Goal: Task Accomplishment & Management: Manage account settings

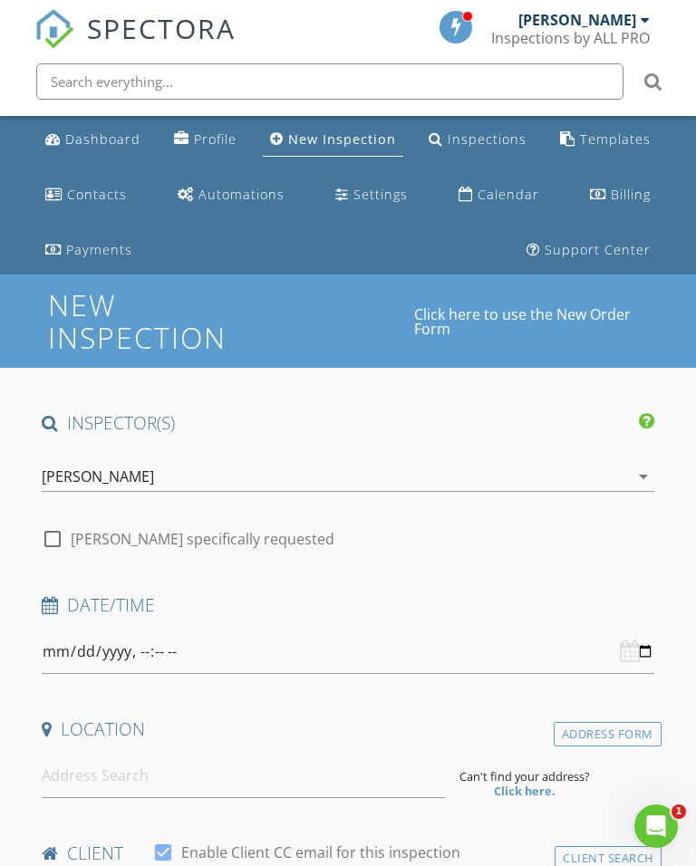
click at [84, 132] on div "Dashboard" at bounding box center [102, 138] width 75 height 17
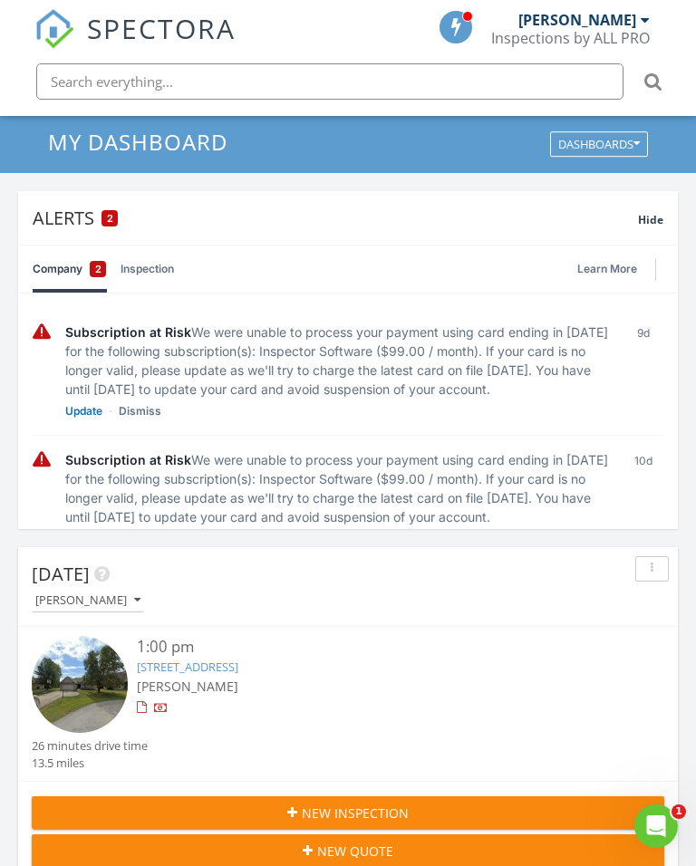
scroll to position [159, 0]
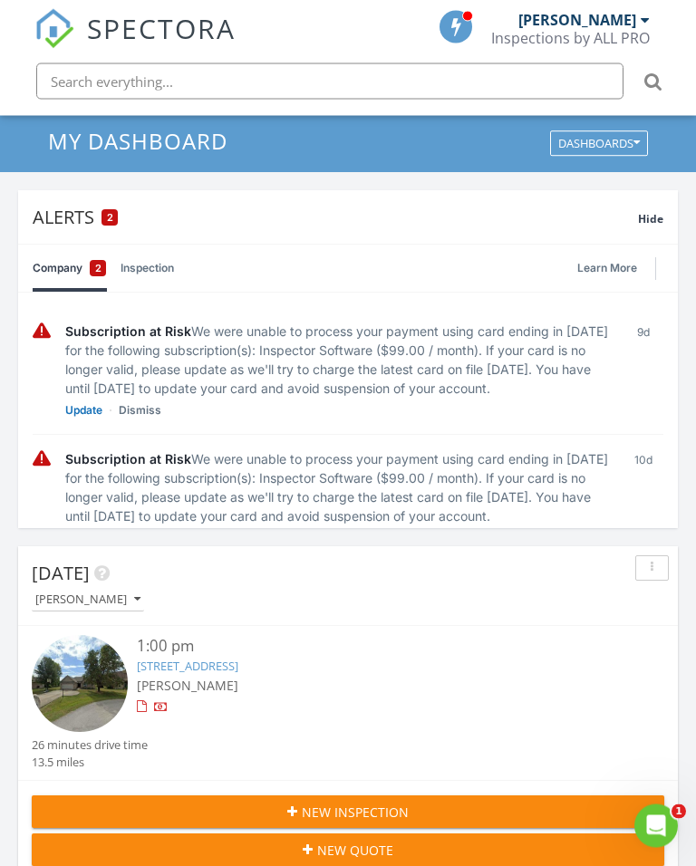
click at [86, 671] on img at bounding box center [80, 684] width 96 height 96
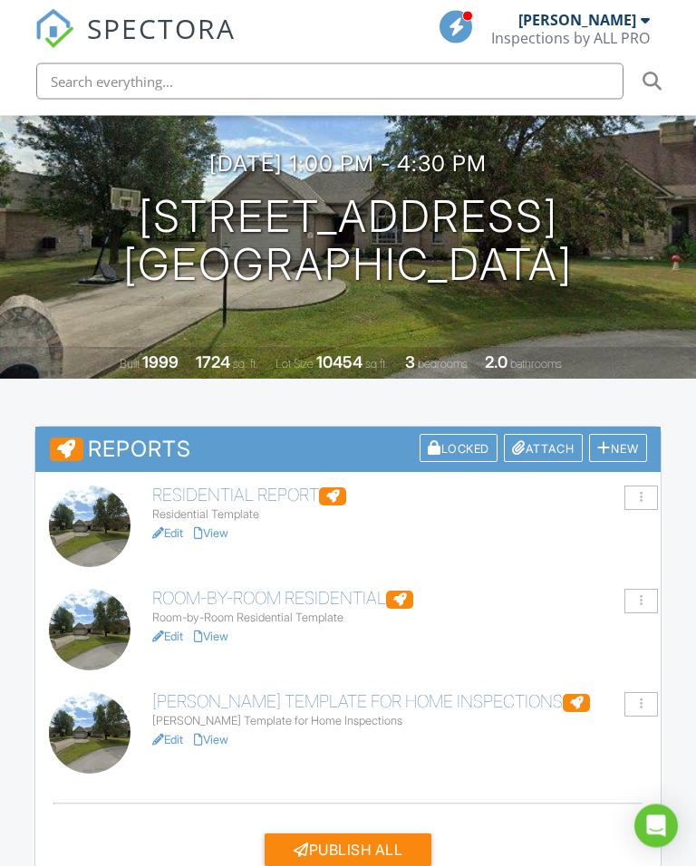
scroll to position [330, 0]
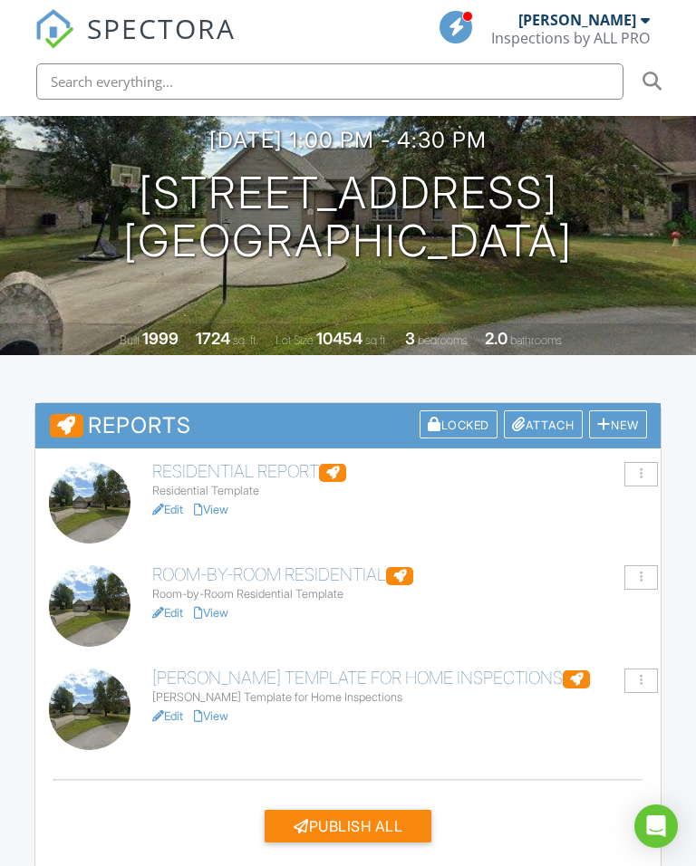
click at [639, 677] on div at bounding box center [640, 681] width 3 height 12
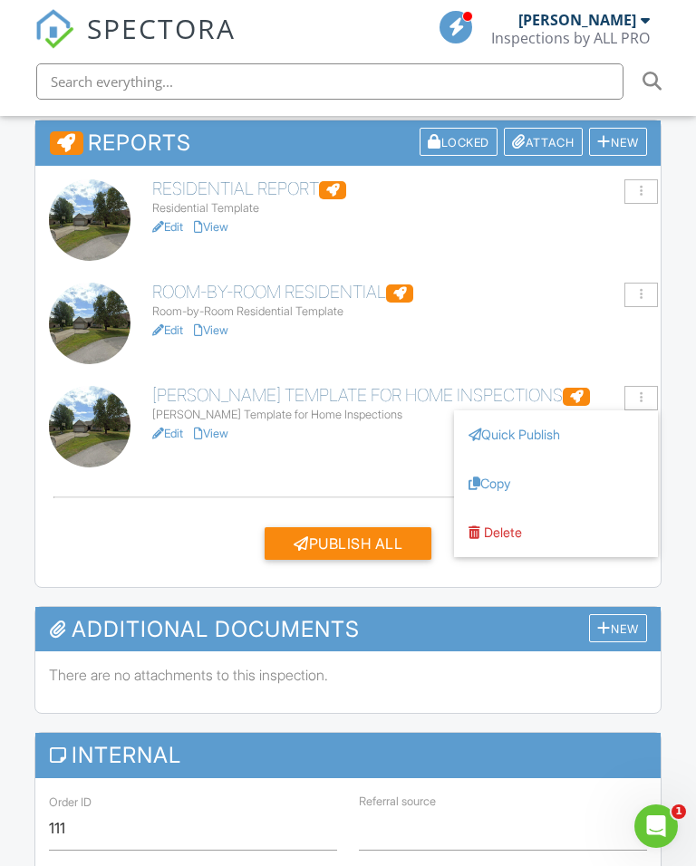
scroll to position [0, 0]
click at [503, 529] on div "Delete" at bounding box center [503, 531] width 38 height 15
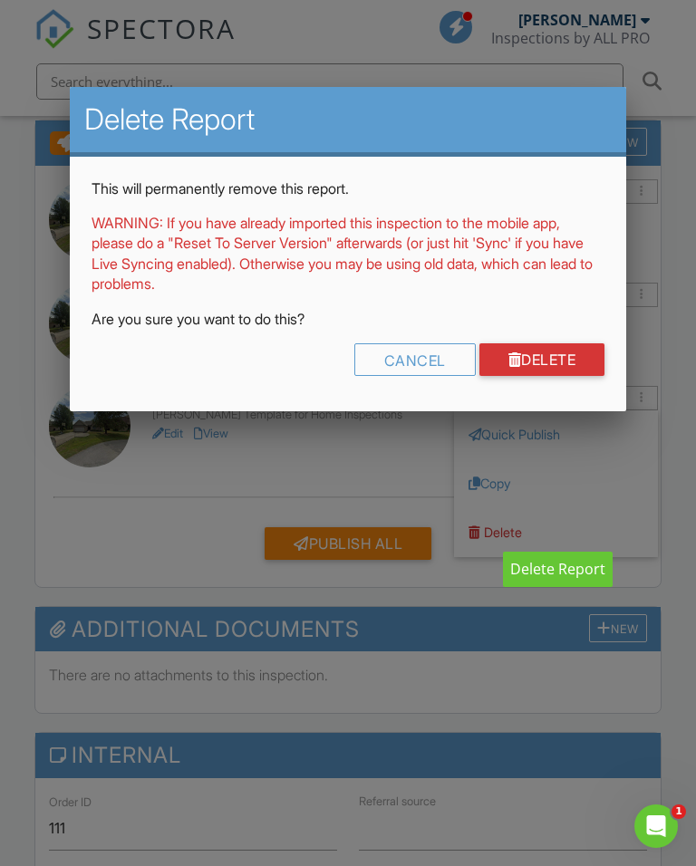
click at [543, 390] on div "This will permanently remove this report. WARNING: If you have already imported…" at bounding box center [348, 284] width 556 height 254
click at [536, 357] on link "Delete" at bounding box center [542, 359] width 126 height 33
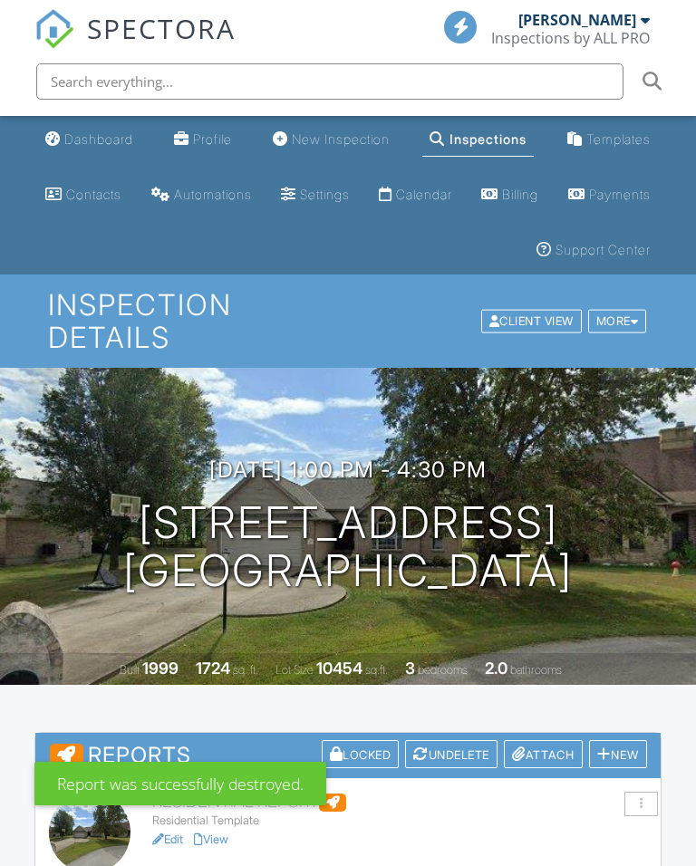
scroll to position [363, 0]
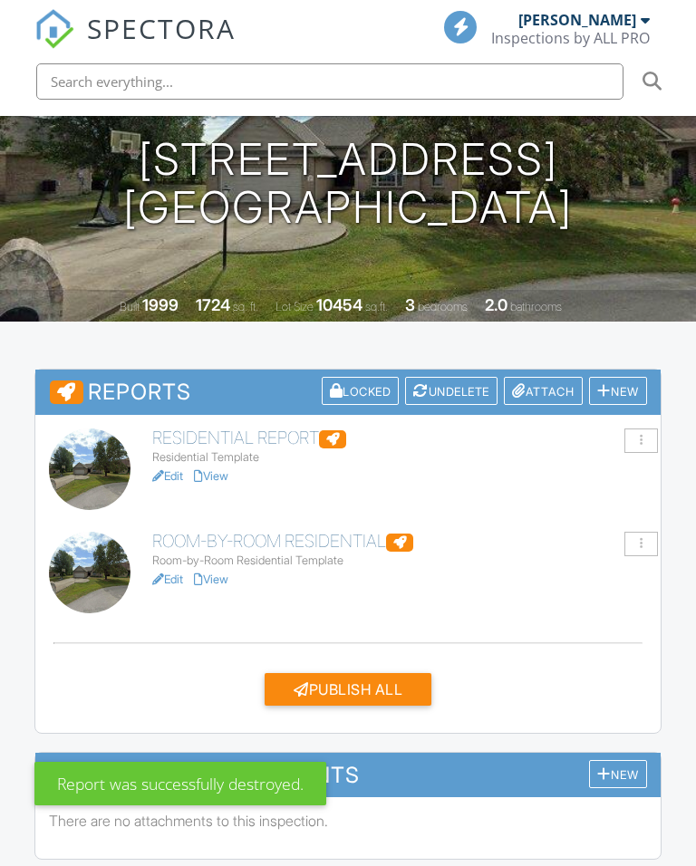
click at [635, 534] on div at bounding box center [641, 544] width 34 height 24
click at [639, 532] on div at bounding box center [641, 544] width 34 height 24
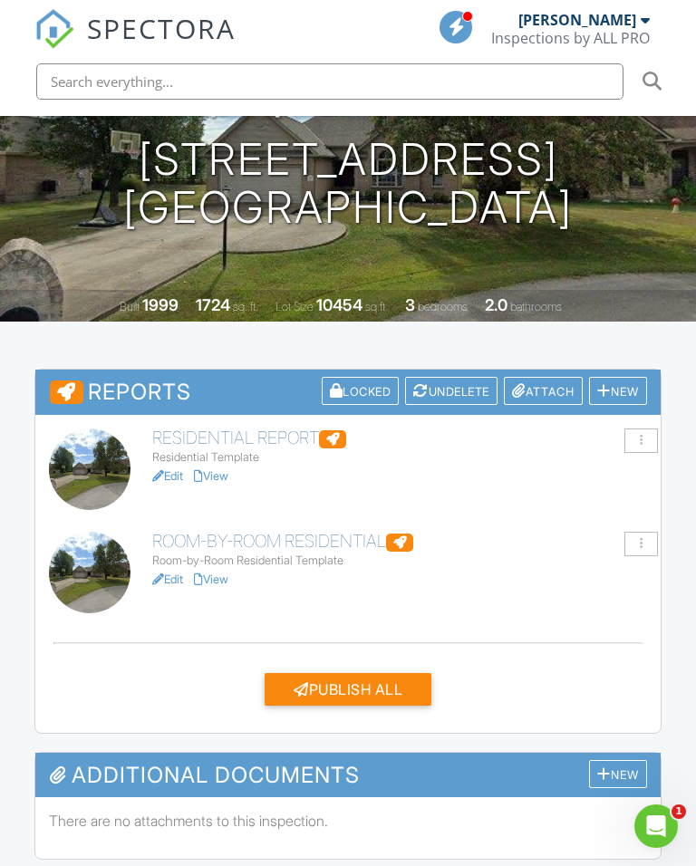
click at [637, 534] on div at bounding box center [641, 544] width 34 height 24
click at [498, 678] on div "Delete" at bounding box center [503, 677] width 38 height 15
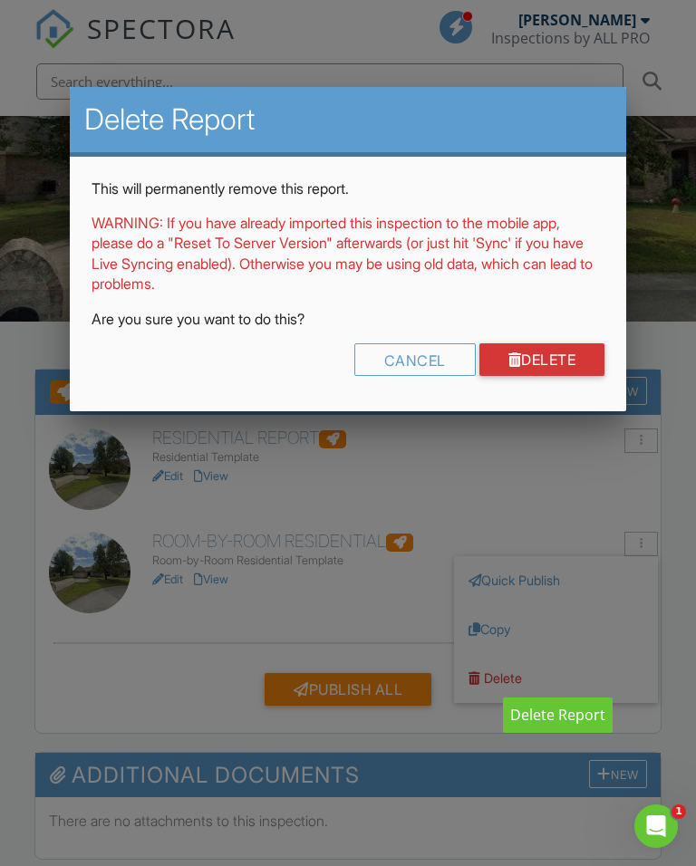
click at [551, 352] on link "Delete" at bounding box center [542, 359] width 126 height 33
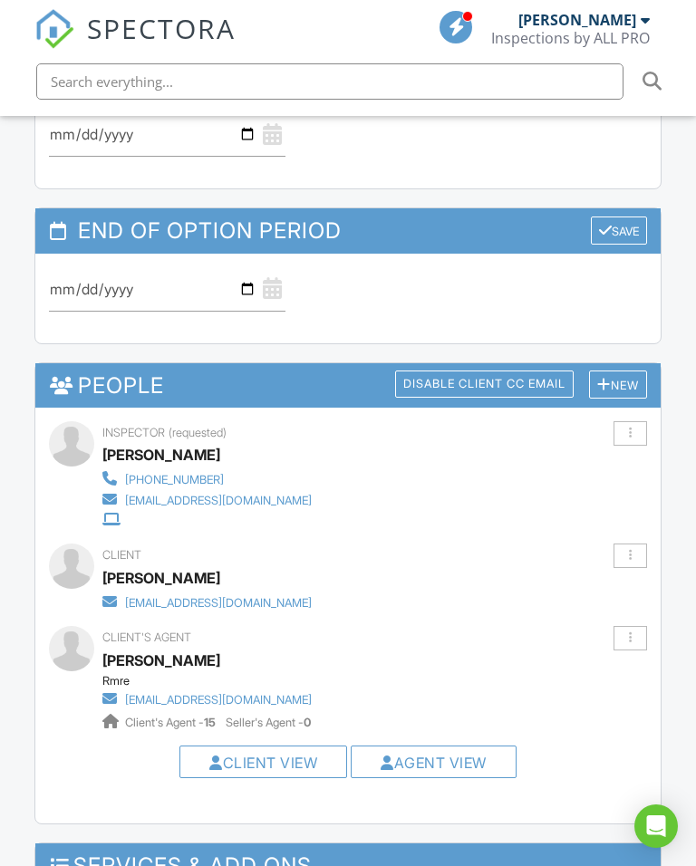
scroll to position [2361, 0]
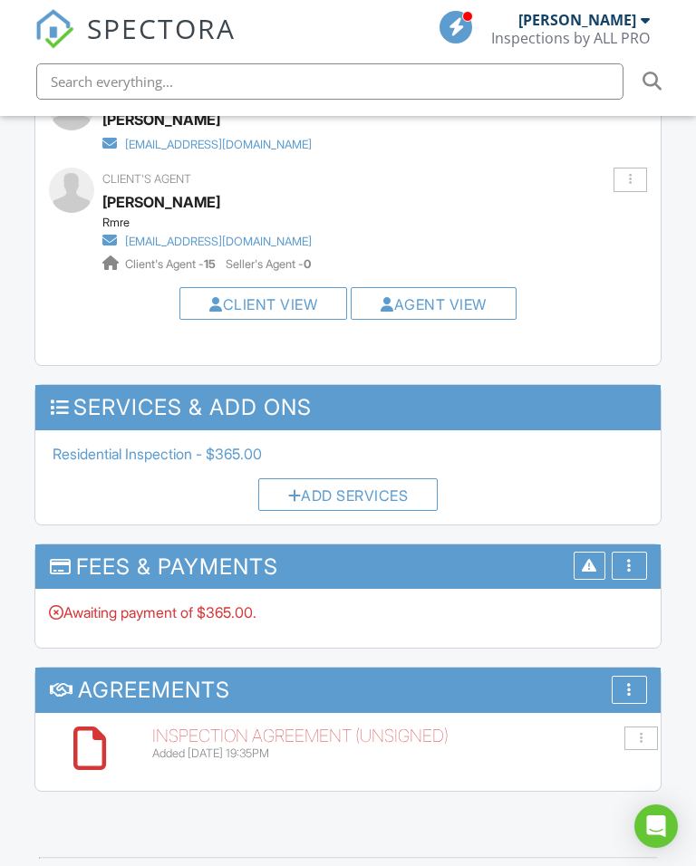
click at [626, 552] on div "More" at bounding box center [628, 566] width 35 height 28
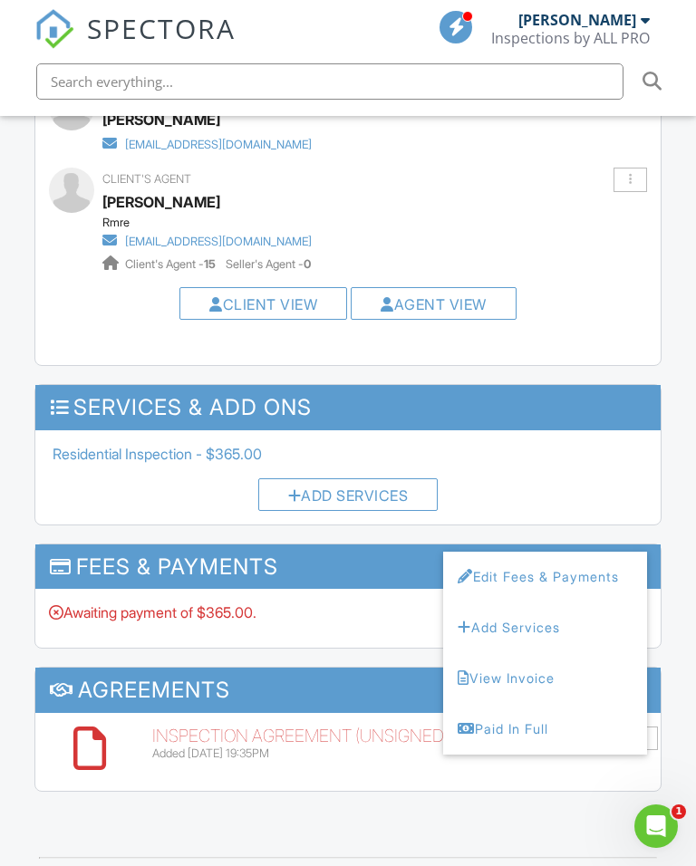
scroll to position [0, 0]
click at [523, 718] on div "Paid In Full" at bounding box center [544, 729] width 175 height 22
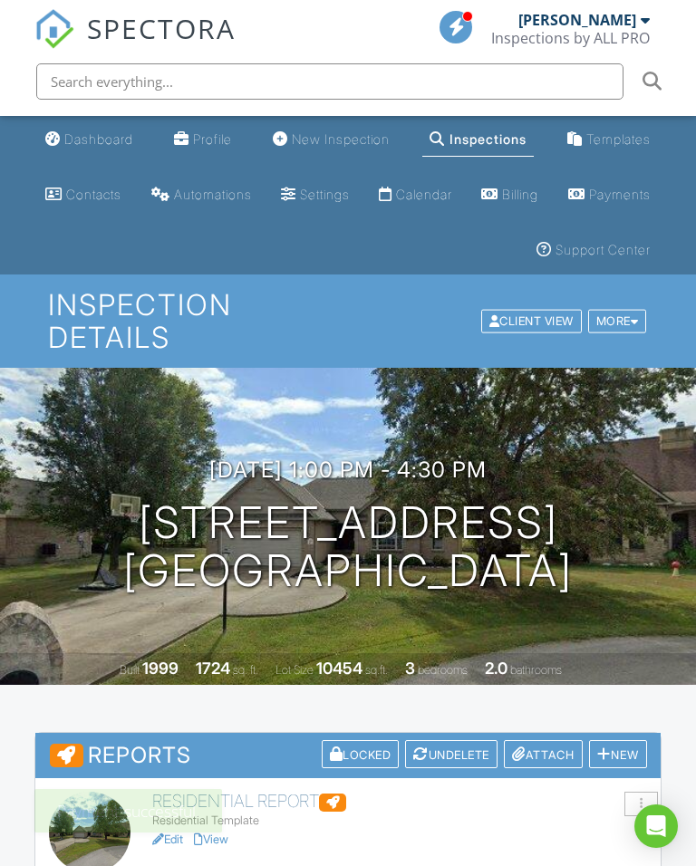
scroll to position [149, 0]
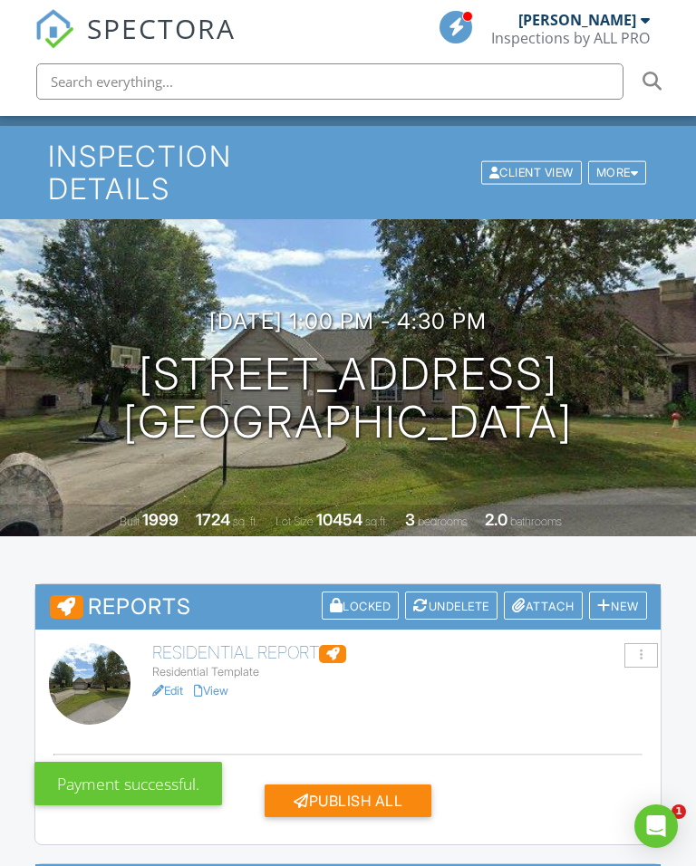
click at [222, 684] on link "View" at bounding box center [211, 691] width 34 height 14
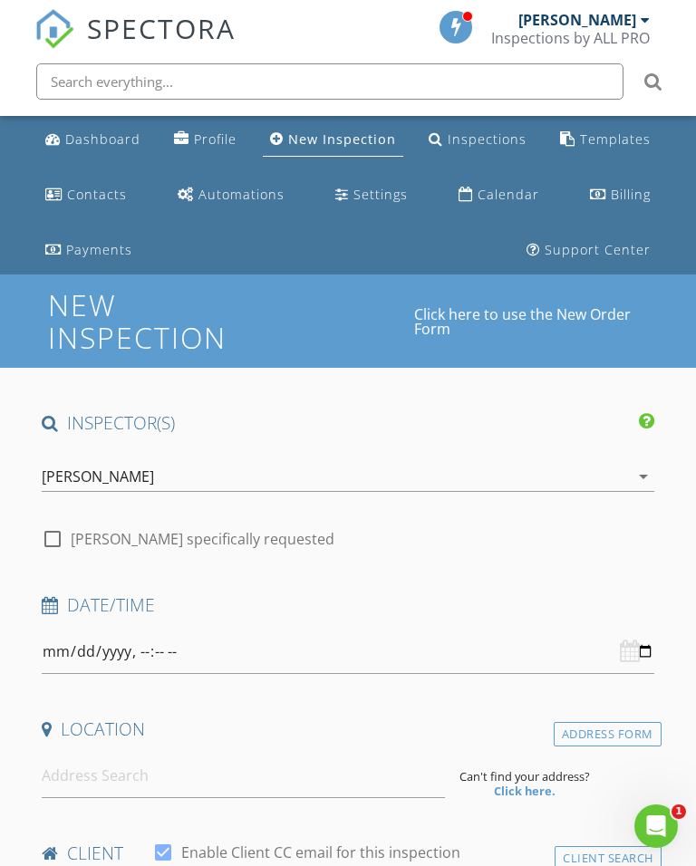
click at [91, 134] on div "Dashboard" at bounding box center [102, 138] width 75 height 17
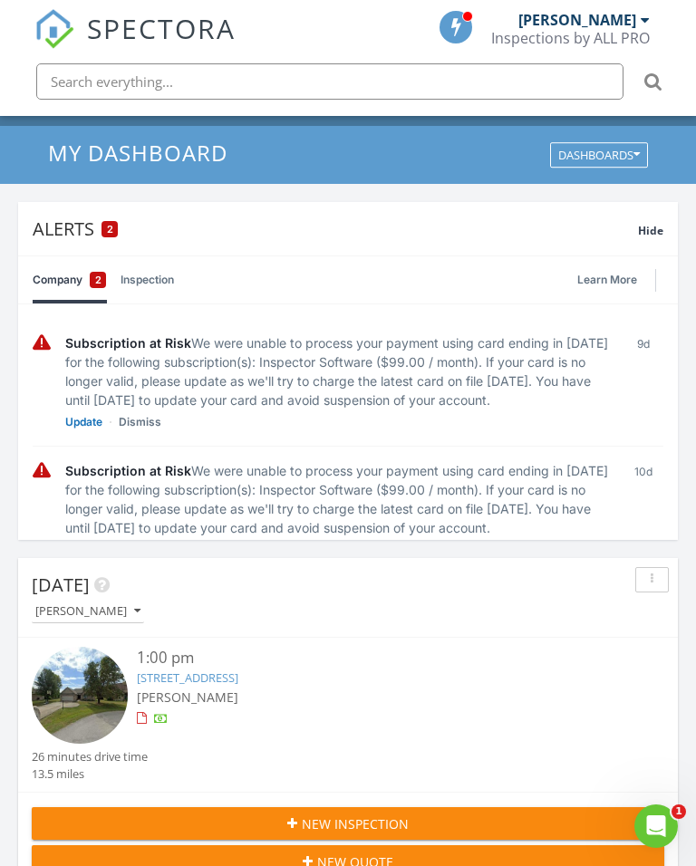
scroll to position [157, 0]
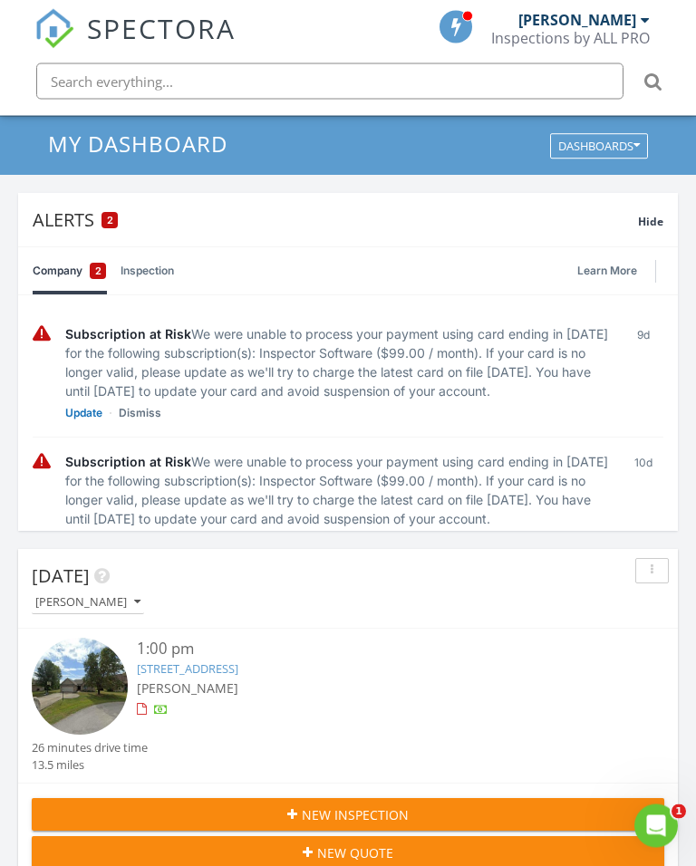
click at [84, 687] on img at bounding box center [80, 686] width 96 height 96
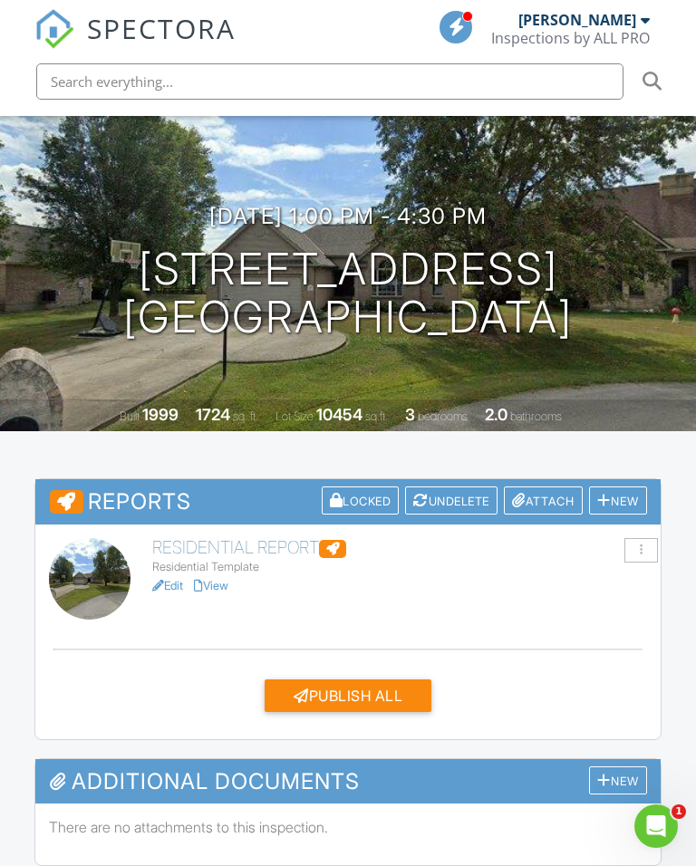
click at [207, 568] on div "Residential Template" at bounding box center [399, 567] width 494 height 14
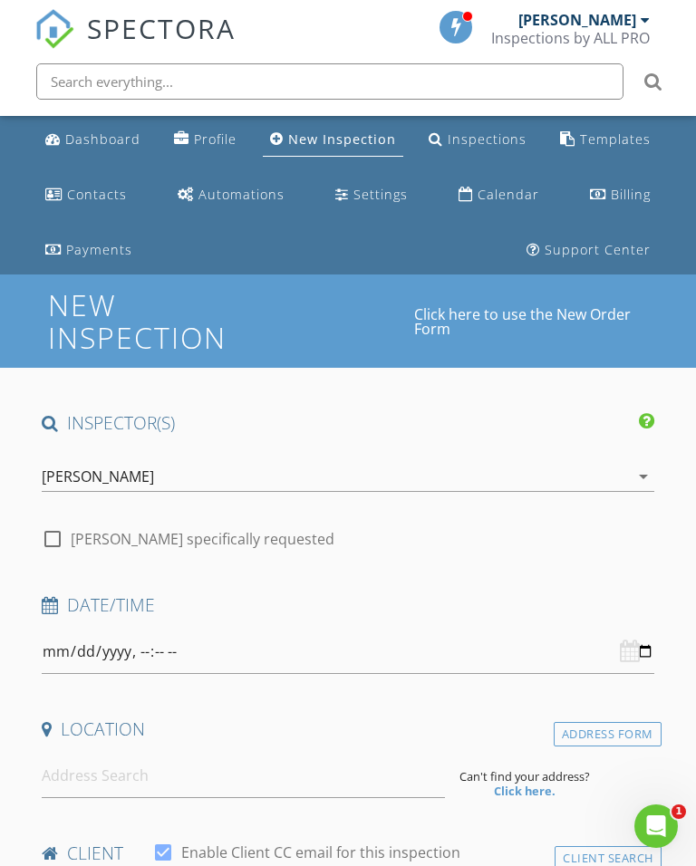
click at [93, 144] on div "Dashboard" at bounding box center [102, 138] width 75 height 17
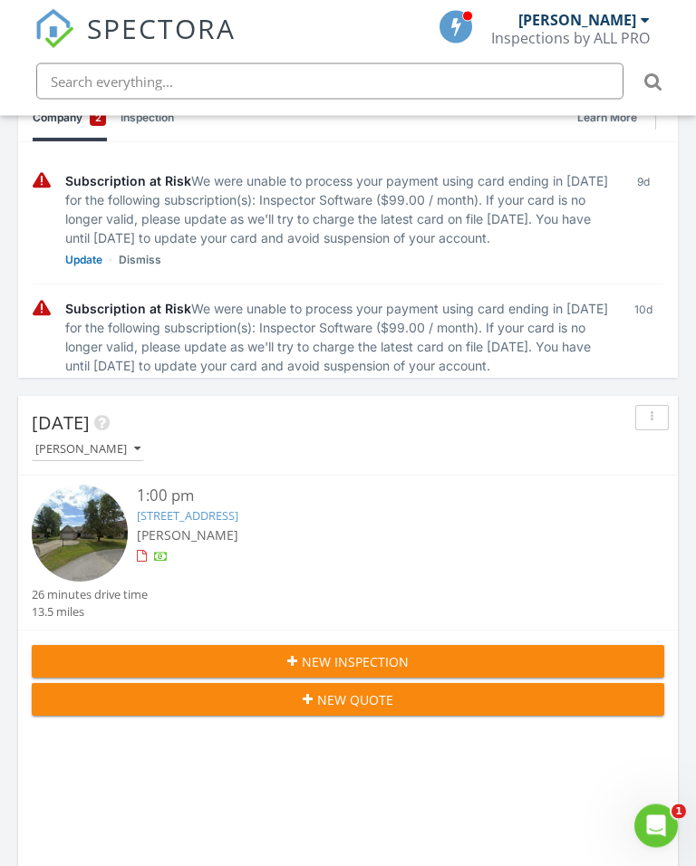
scroll to position [397, 0]
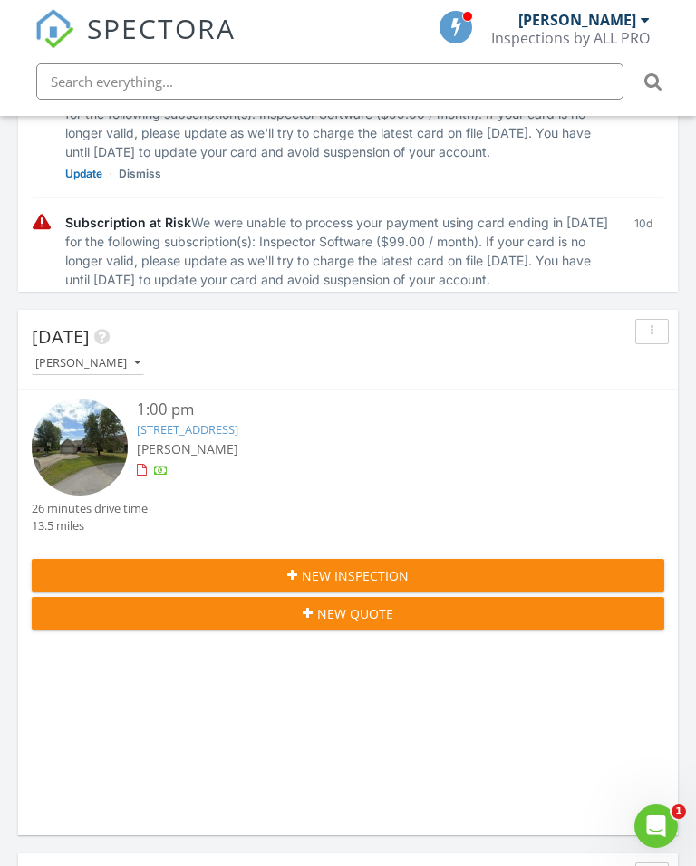
click at [77, 441] on img at bounding box center [80, 446] width 96 height 96
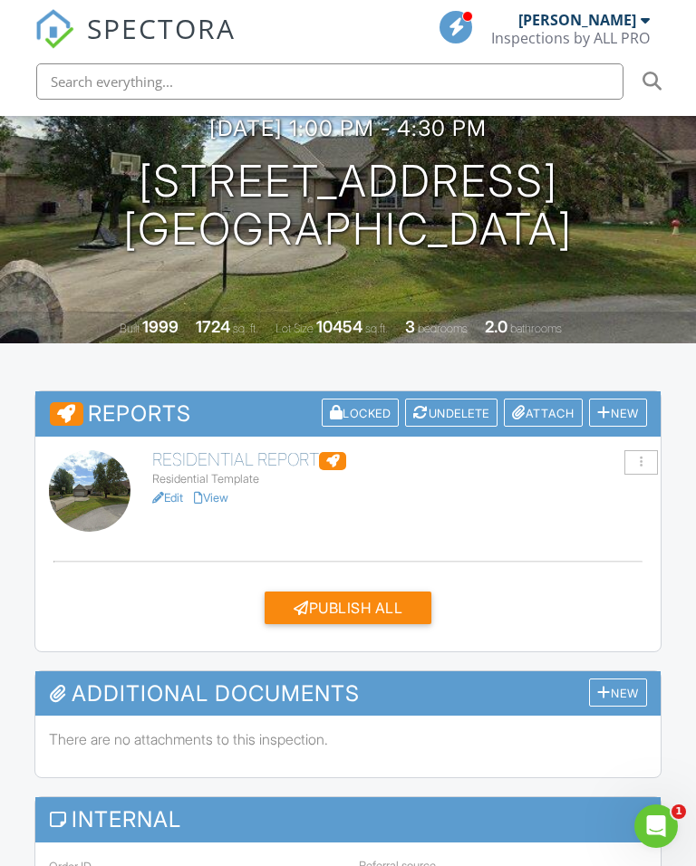
click at [220, 491] on link "View" at bounding box center [211, 498] width 34 height 14
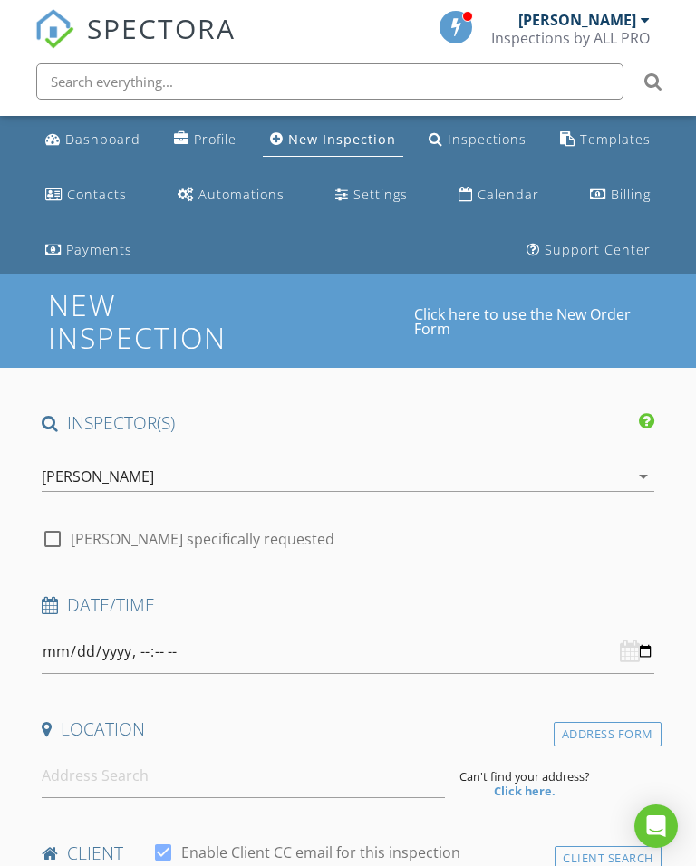
click at [89, 140] on div "Dashboard" at bounding box center [102, 138] width 75 height 17
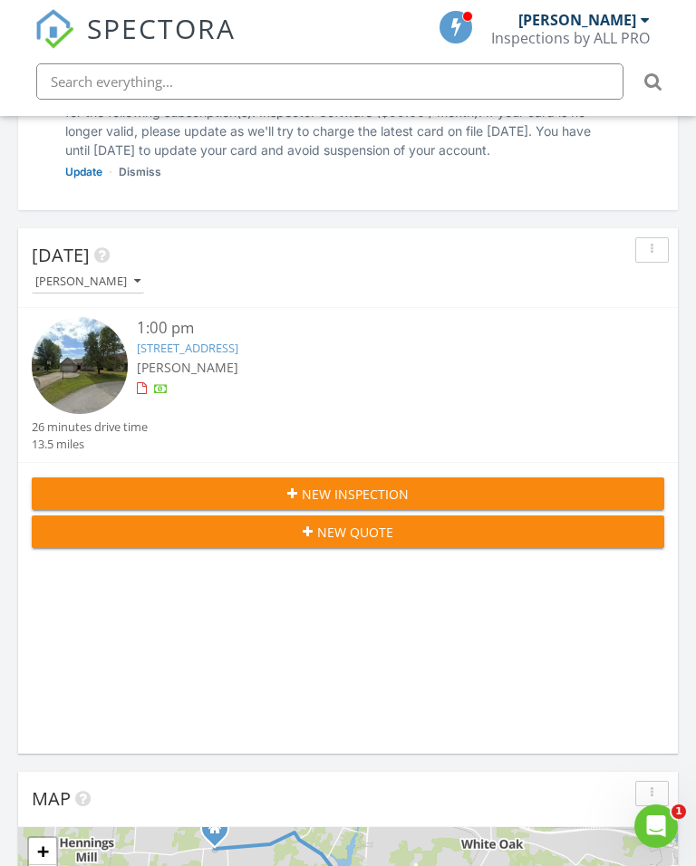
scroll to position [479, 0]
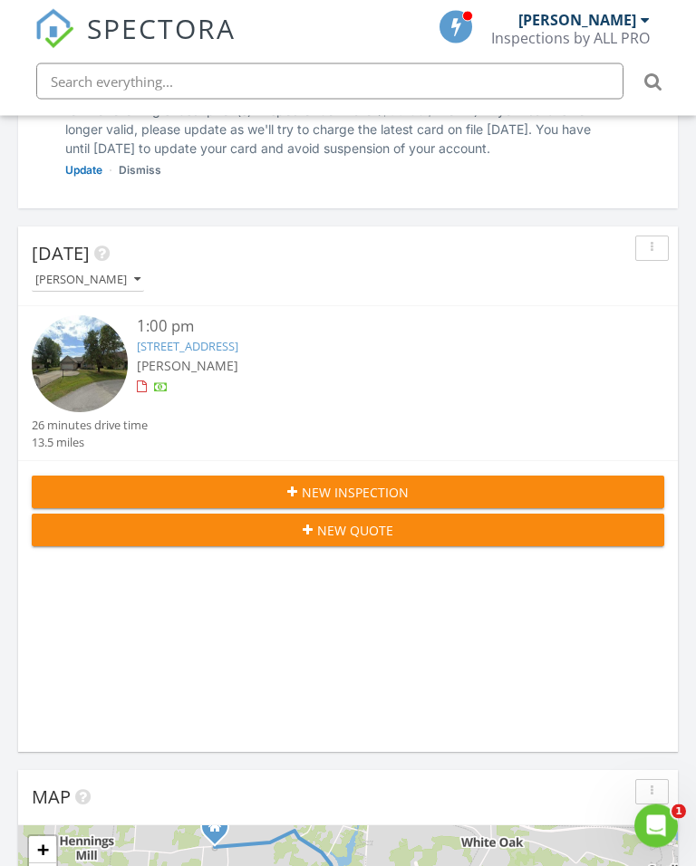
click at [76, 355] on img at bounding box center [80, 364] width 96 height 96
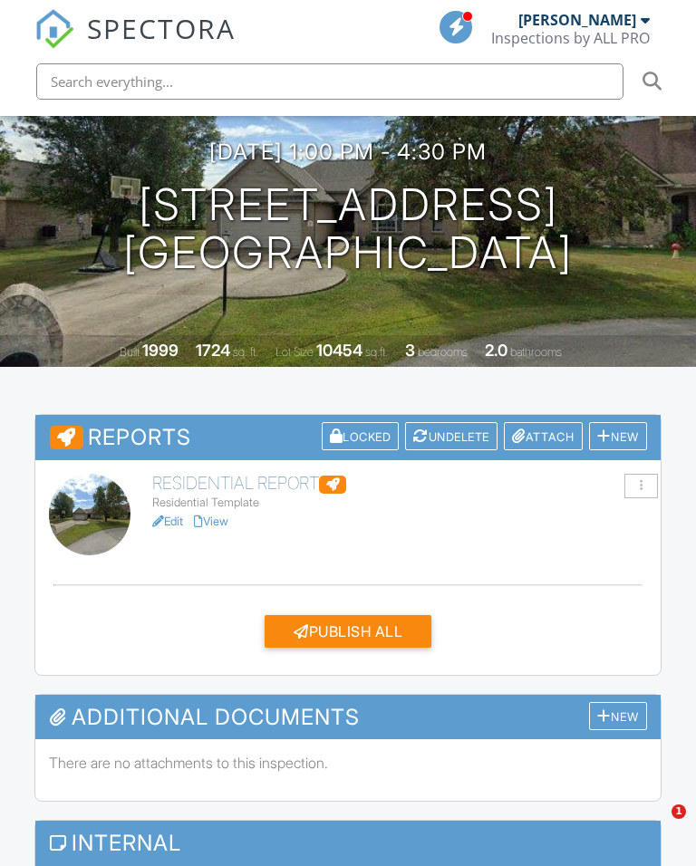
click at [215, 514] on link "View" at bounding box center [211, 521] width 34 height 14
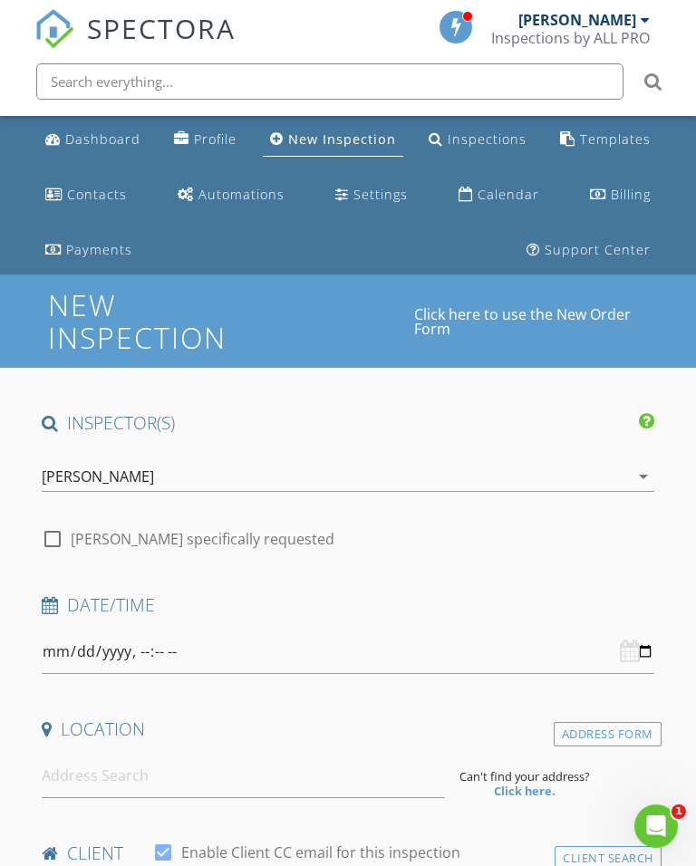
click at [86, 138] on div "Dashboard" at bounding box center [102, 138] width 75 height 17
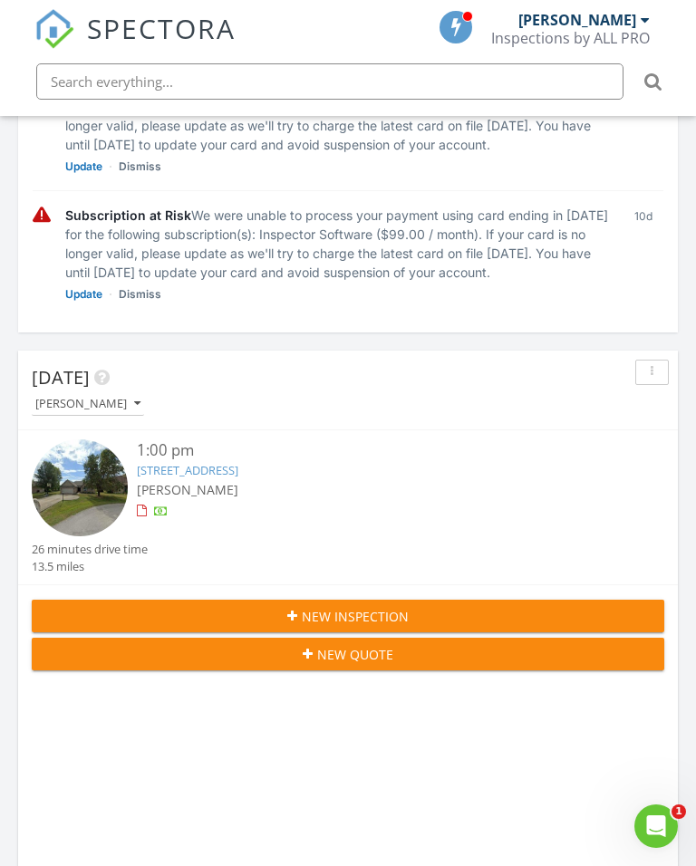
scroll to position [355, 0]
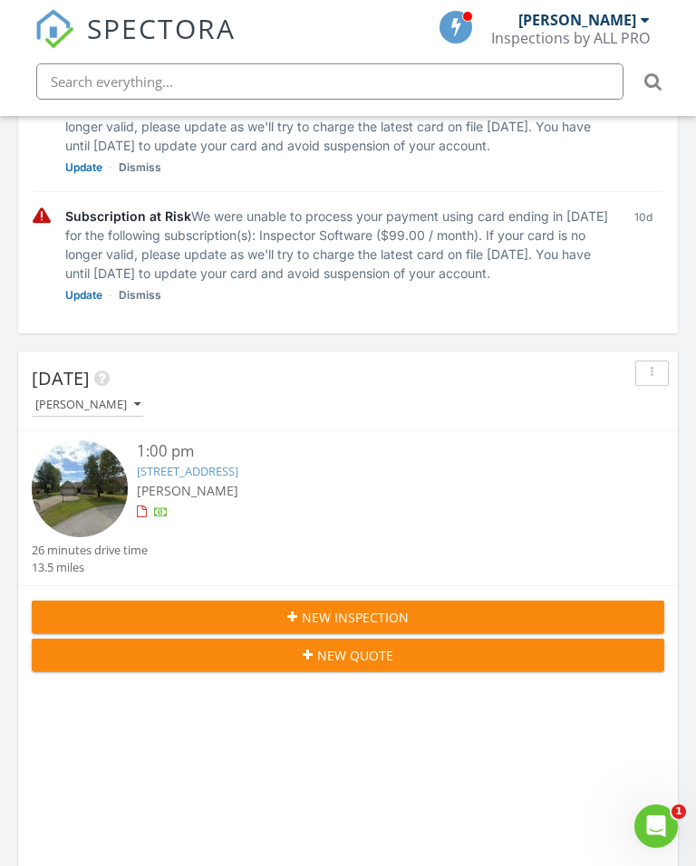
click at [68, 477] on img at bounding box center [80, 488] width 96 height 96
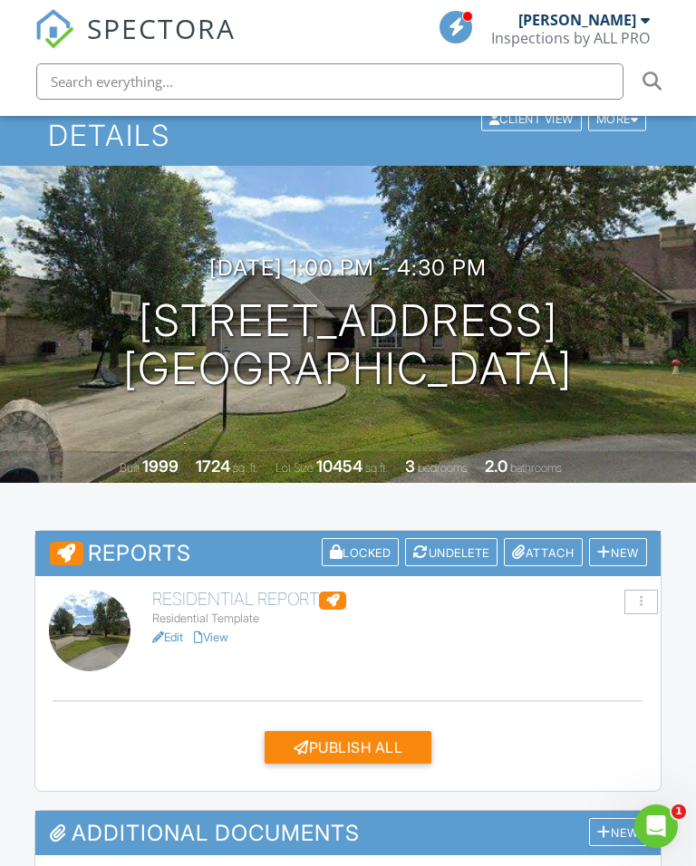
scroll to position [312, 0]
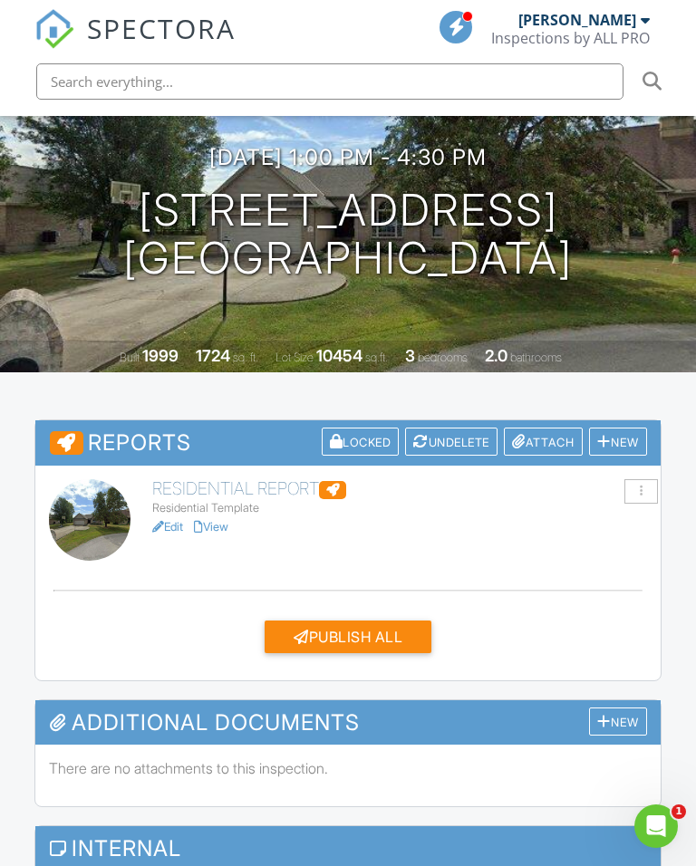
click at [166, 520] on link "Edit" at bounding box center [167, 527] width 31 height 14
click at [166, 526] on link "Edit" at bounding box center [167, 527] width 31 height 14
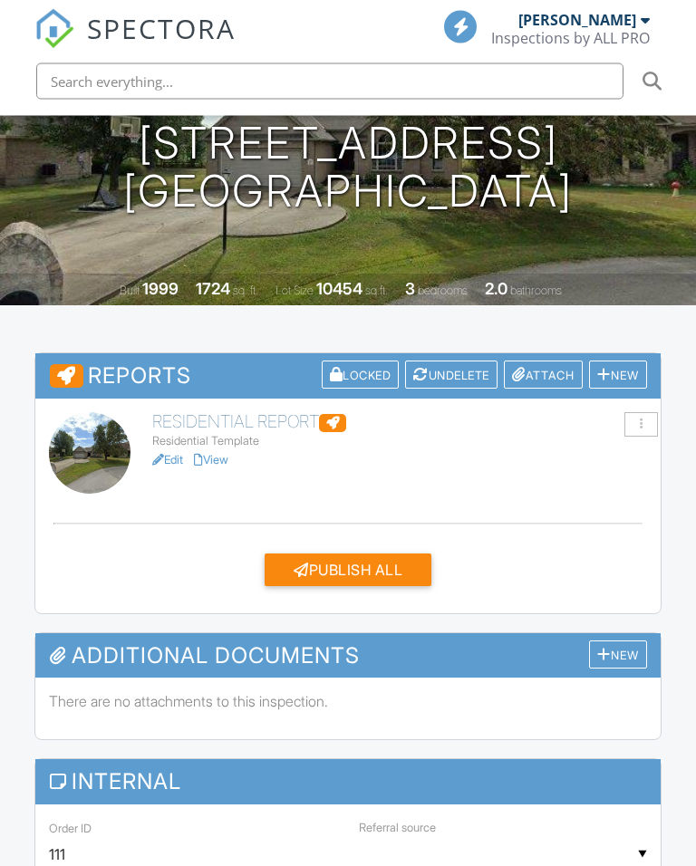
scroll to position [374, 0]
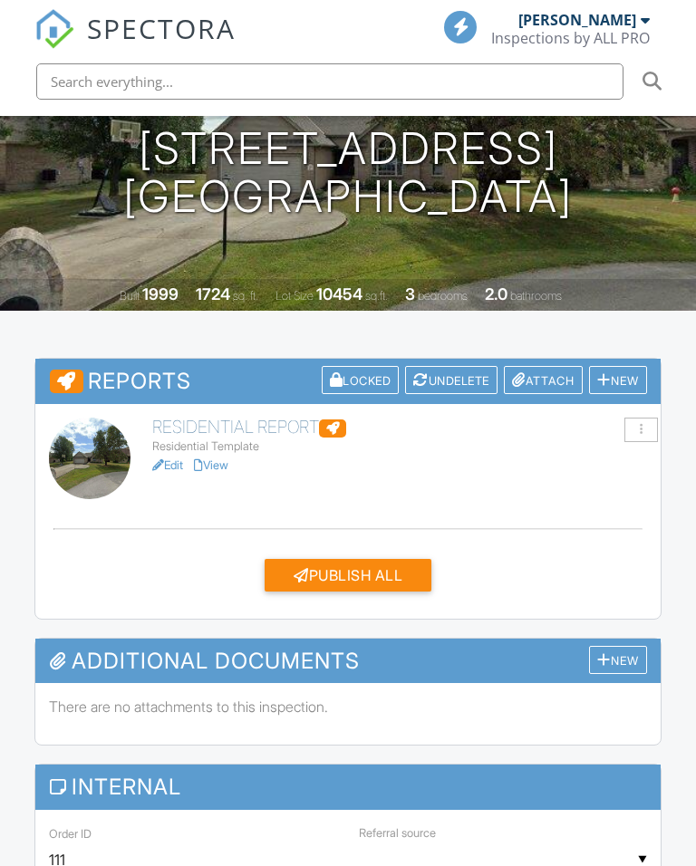
click at [167, 458] on link "Edit" at bounding box center [167, 465] width 31 height 14
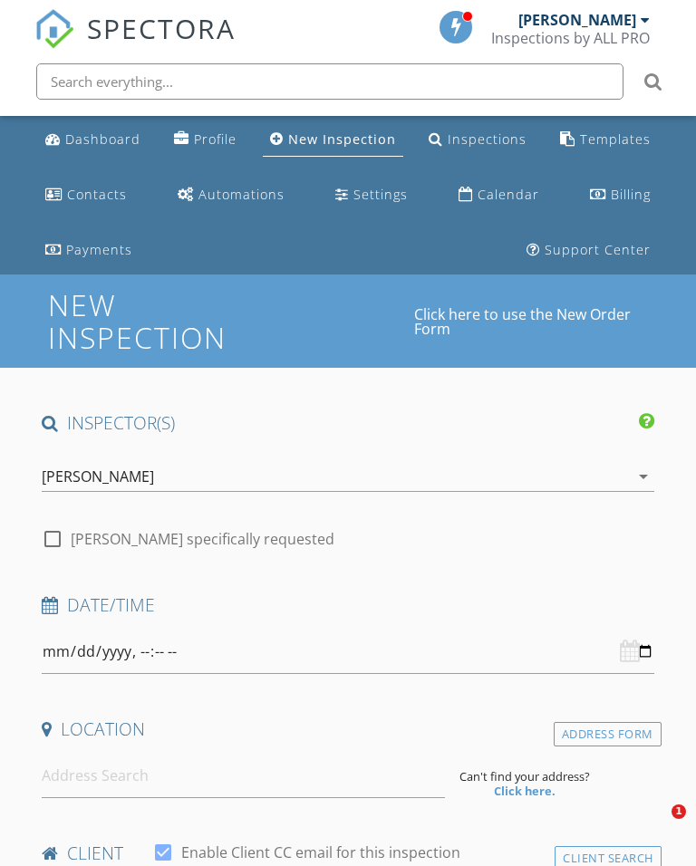
click at [90, 132] on div "Dashboard" at bounding box center [102, 138] width 75 height 17
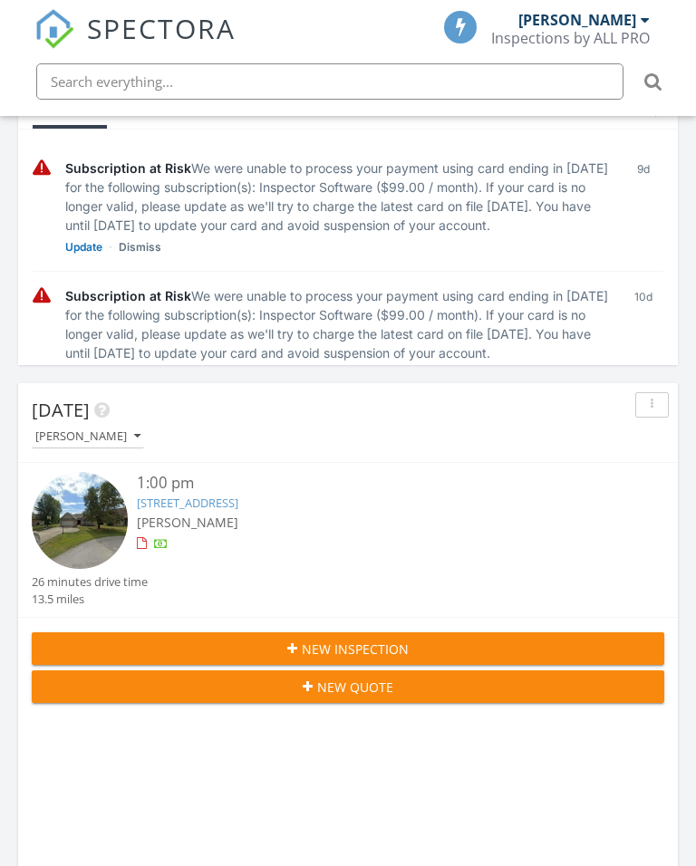
scroll to position [353, 0]
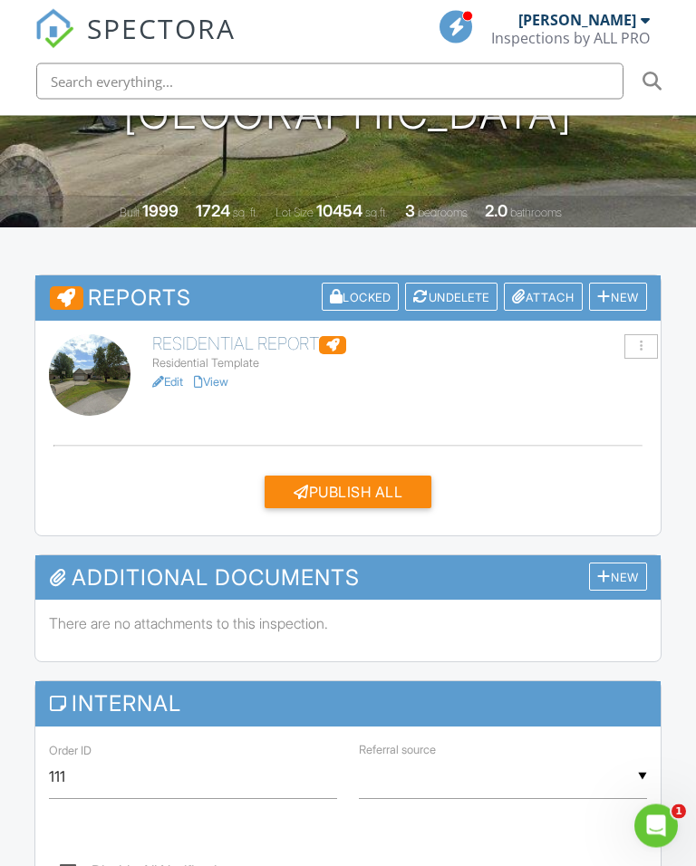
scroll to position [444, 0]
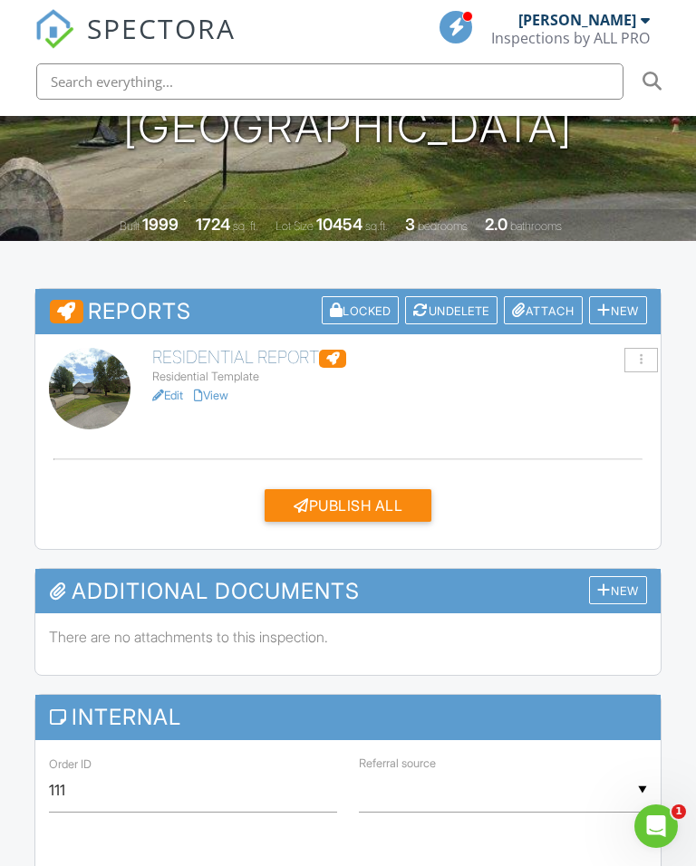
click at [227, 391] on link "View" at bounding box center [211, 396] width 34 height 14
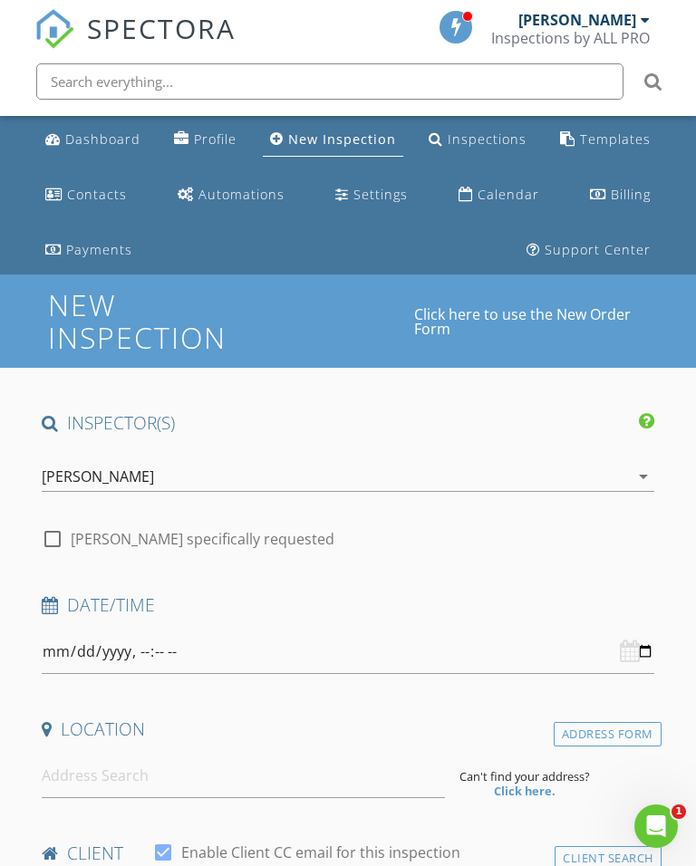
click at [97, 143] on div "Dashboard" at bounding box center [102, 138] width 75 height 17
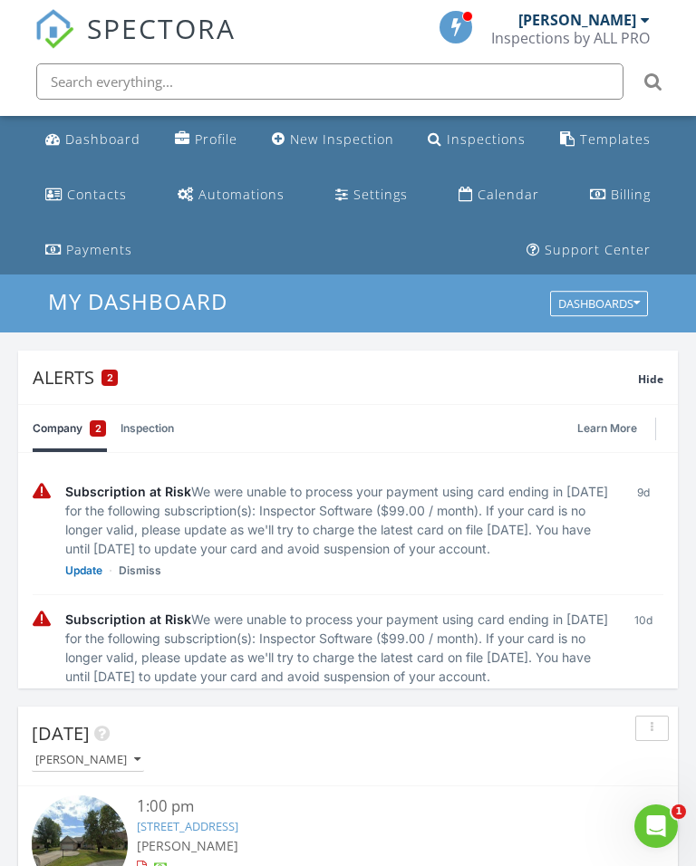
scroll to position [3098, 696]
click at [88, 830] on img at bounding box center [80, 843] width 96 height 96
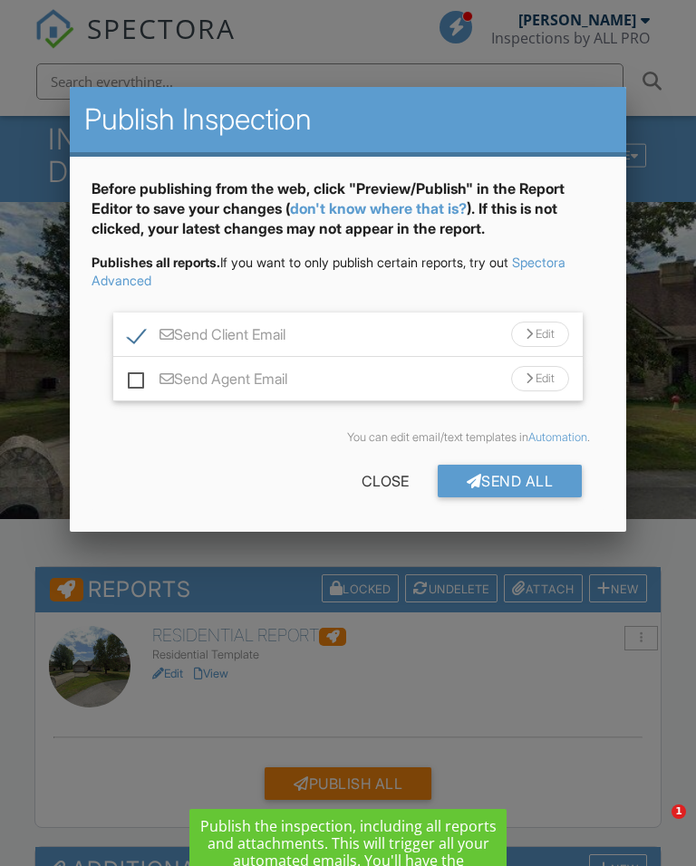
click at [140, 382] on label "Send Agent Email" at bounding box center [207, 381] width 159 height 23
click at [139, 376] on input "Send Agent Email" at bounding box center [134, 370] width 12 height 12
checkbox input "true"
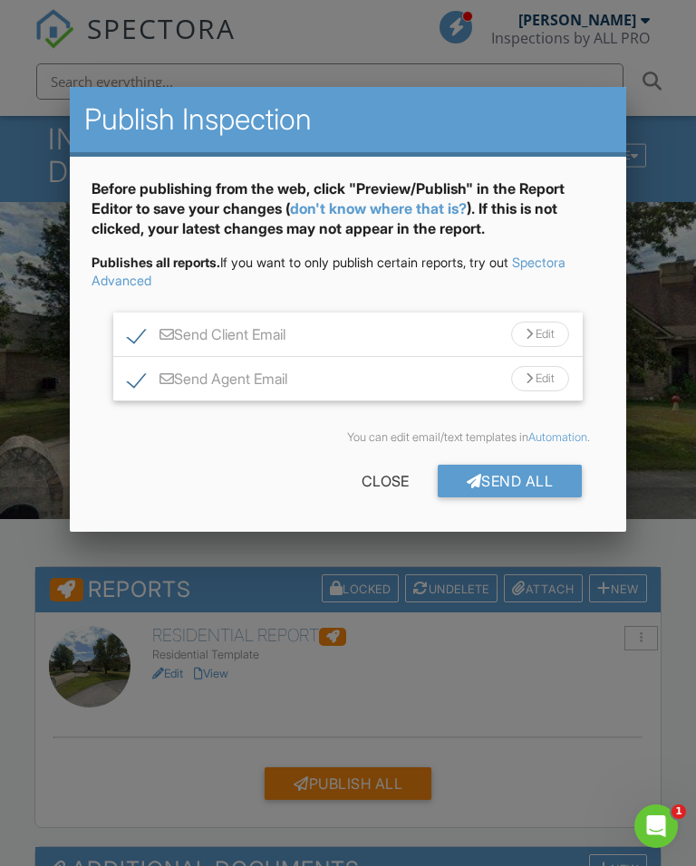
click at [523, 477] on div "Send All" at bounding box center [509, 481] width 145 height 33
